Goal: Information Seeking & Learning: Learn about a topic

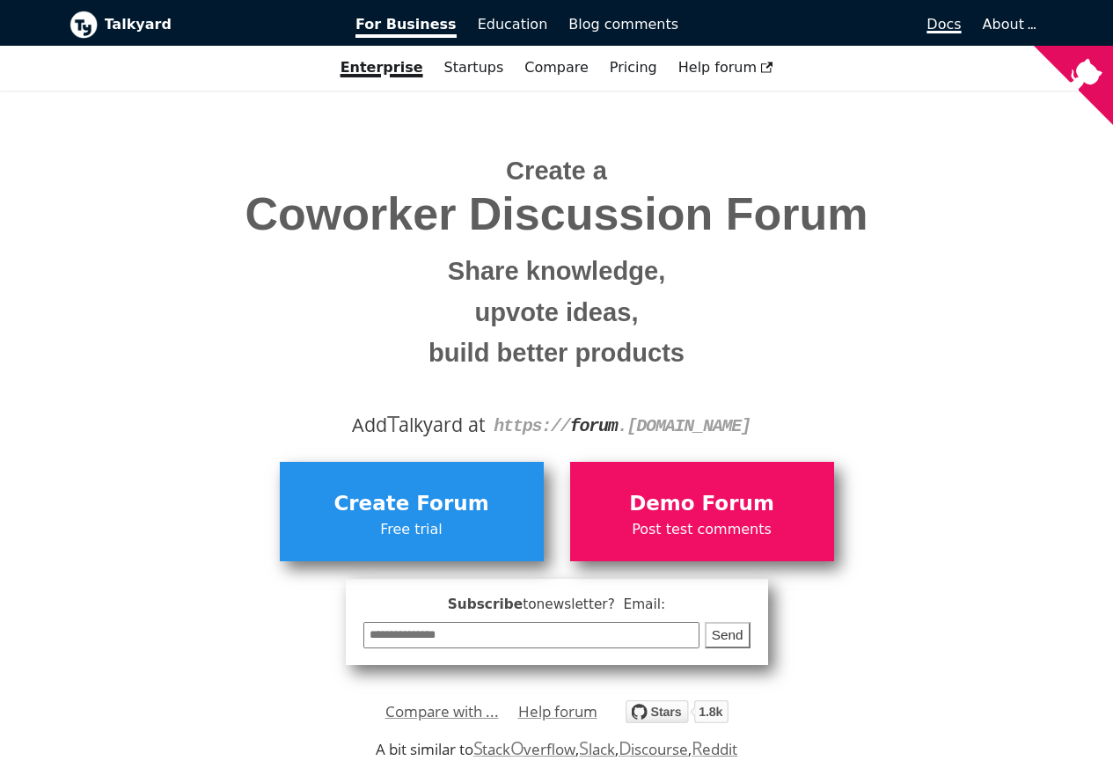
click at [955, 22] on span "Docs" at bounding box center [943, 24] width 34 height 17
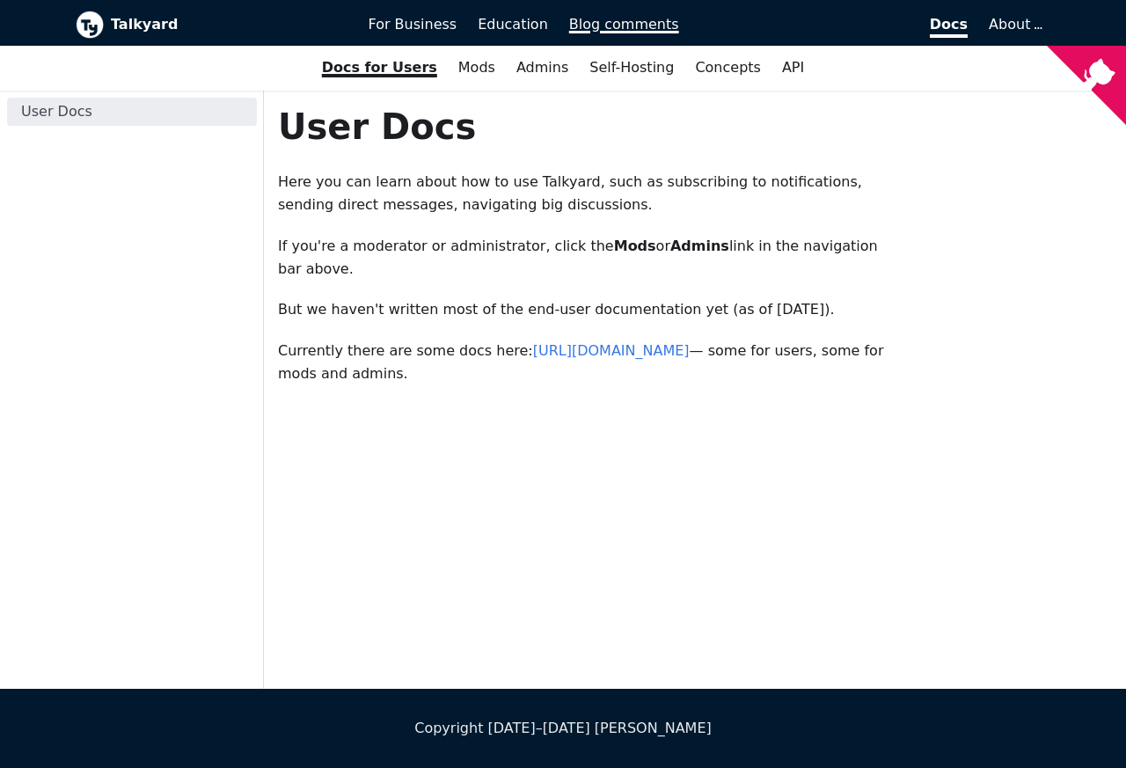
click at [582, 26] on span "Blog comments" at bounding box center [624, 24] width 110 height 17
